Goal: Information Seeking & Learning: Learn about a topic

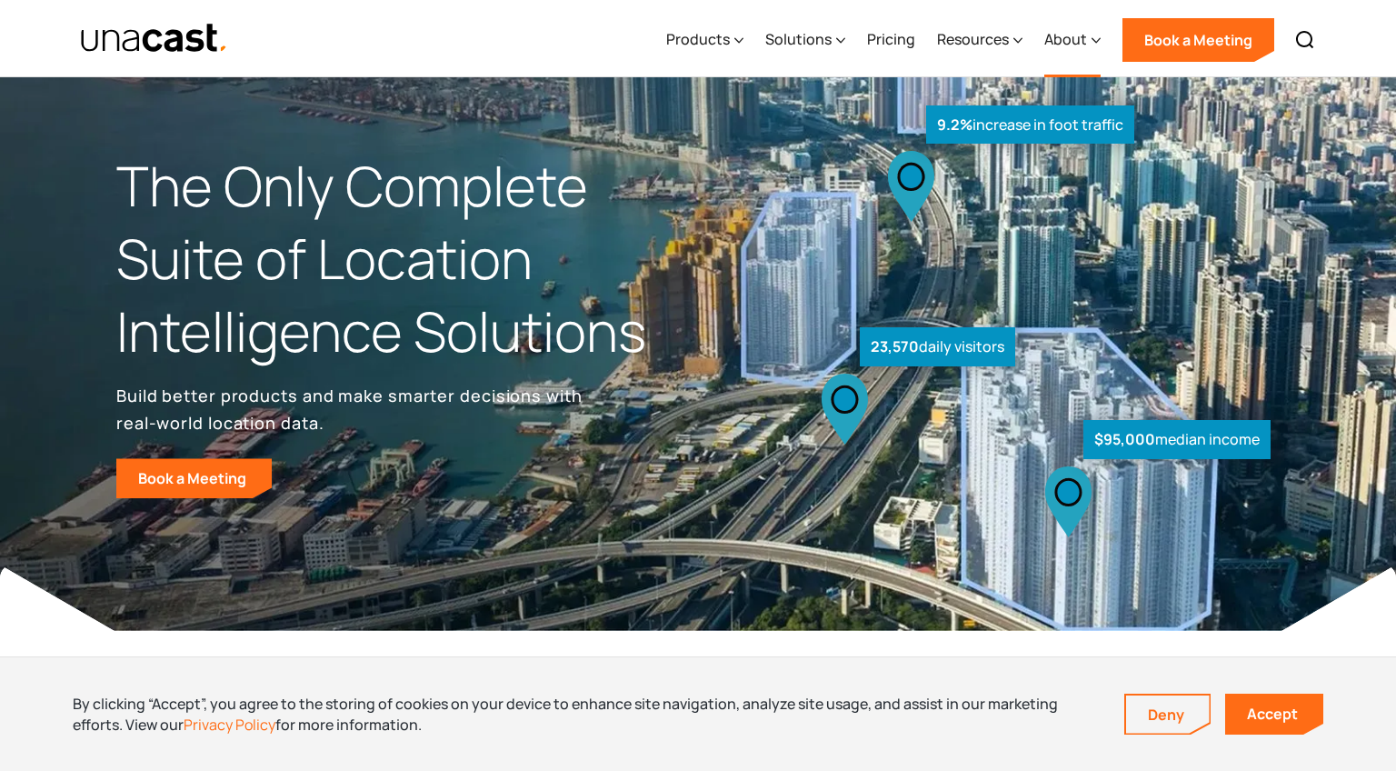
click at [1081, 41] on div "About" at bounding box center [1065, 39] width 43 height 22
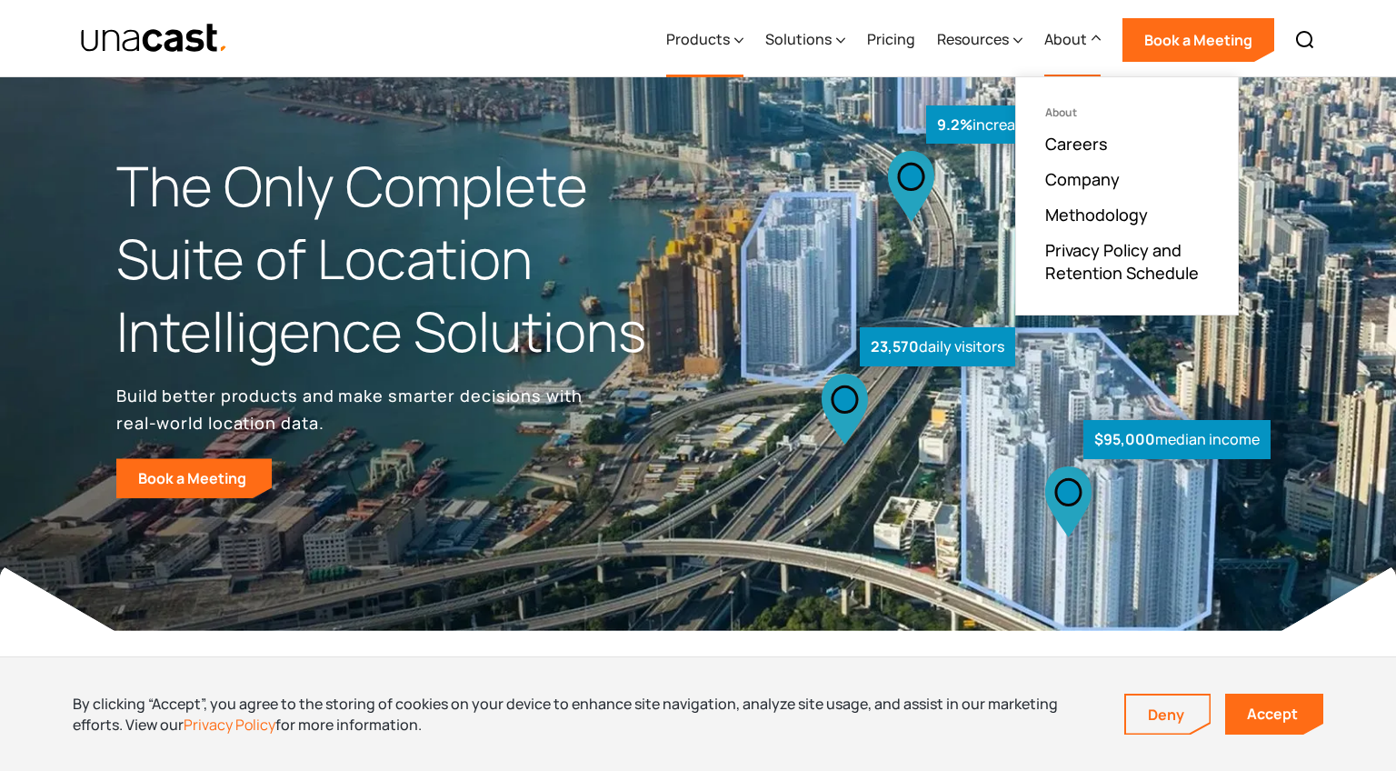
click at [698, 35] on div "Products" at bounding box center [698, 39] width 64 height 22
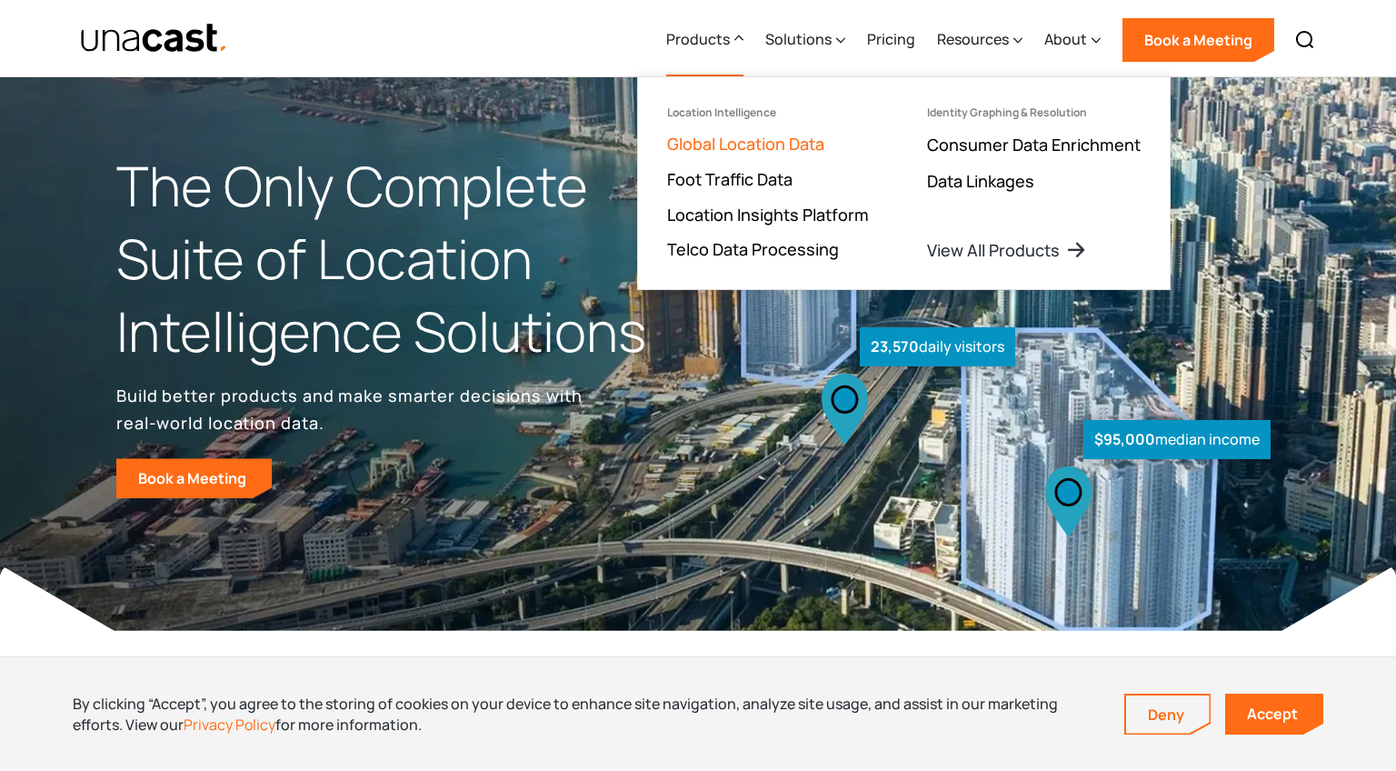
click at [735, 150] on link "Global Location Data" at bounding box center [745, 144] width 157 height 22
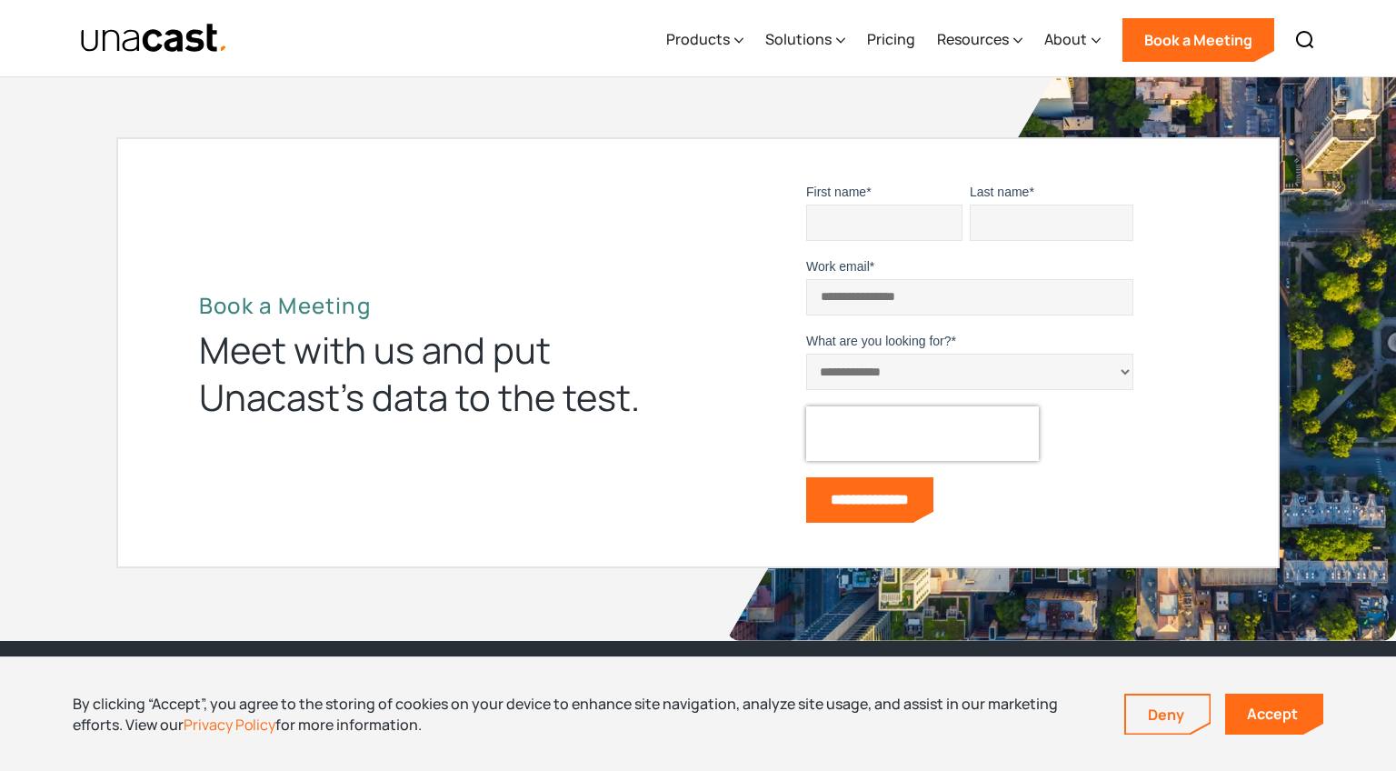
scroll to position [6548, 0]
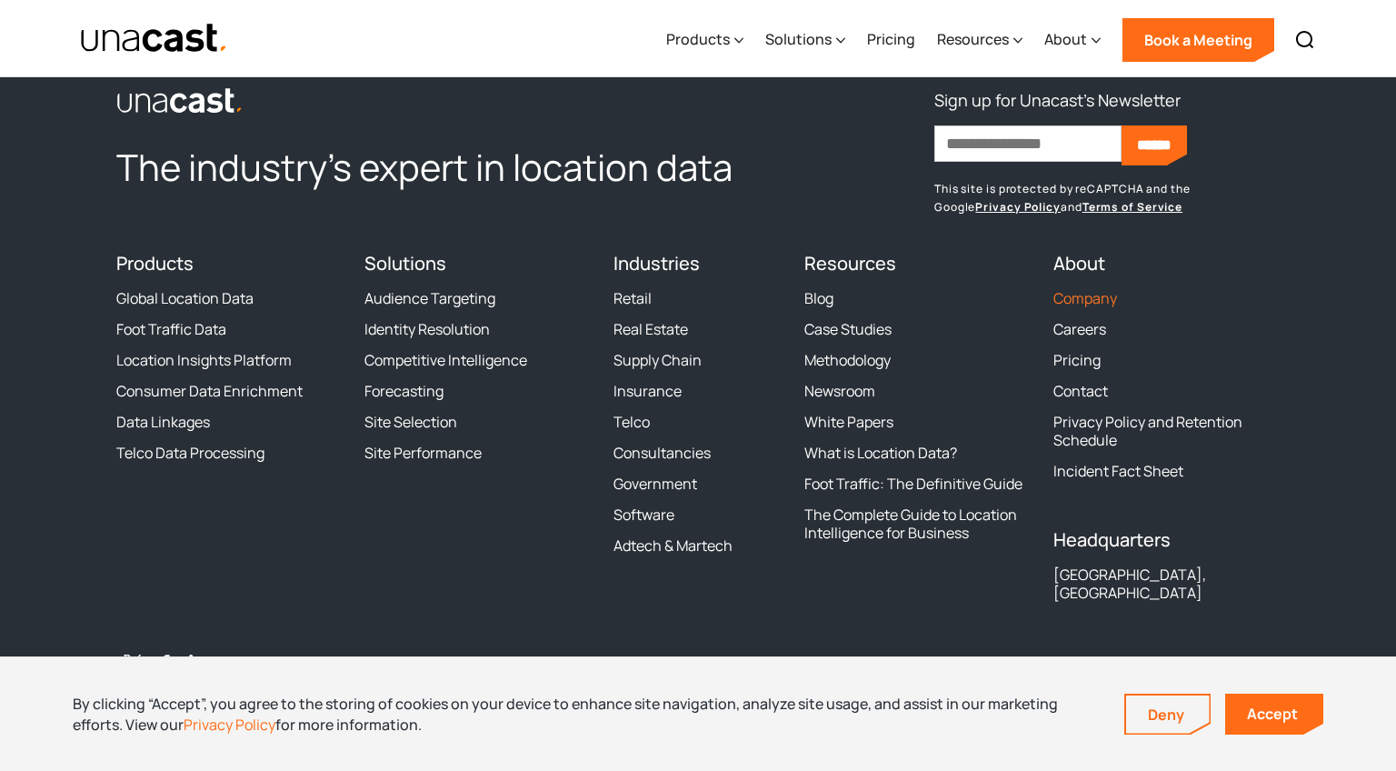
click at [1088, 302] on link "Company" at bounding box center [1085, 298] width 64 height 18
